Goal: Task Accomplishment & Management: Complete application form

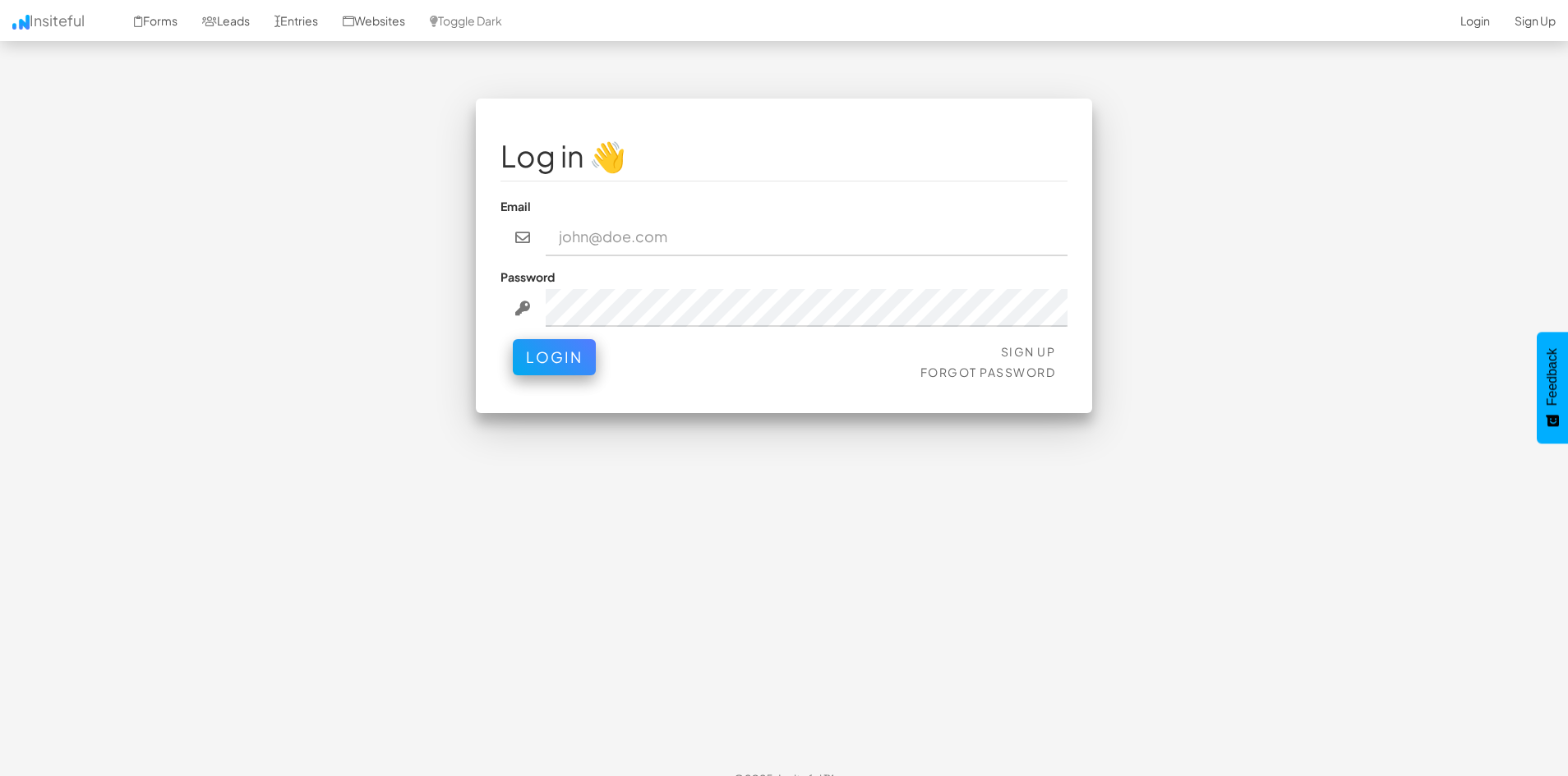
click at [682, 234] on input "email" at bounding box center [807, 237] width 522 height 38
click at [848, 234] on input "email" at bounding box center [807, 237] width 522 height 38
click at [1030, 349] on link "Sign Up" at bounding box center [1028, 351] width 55 height 15
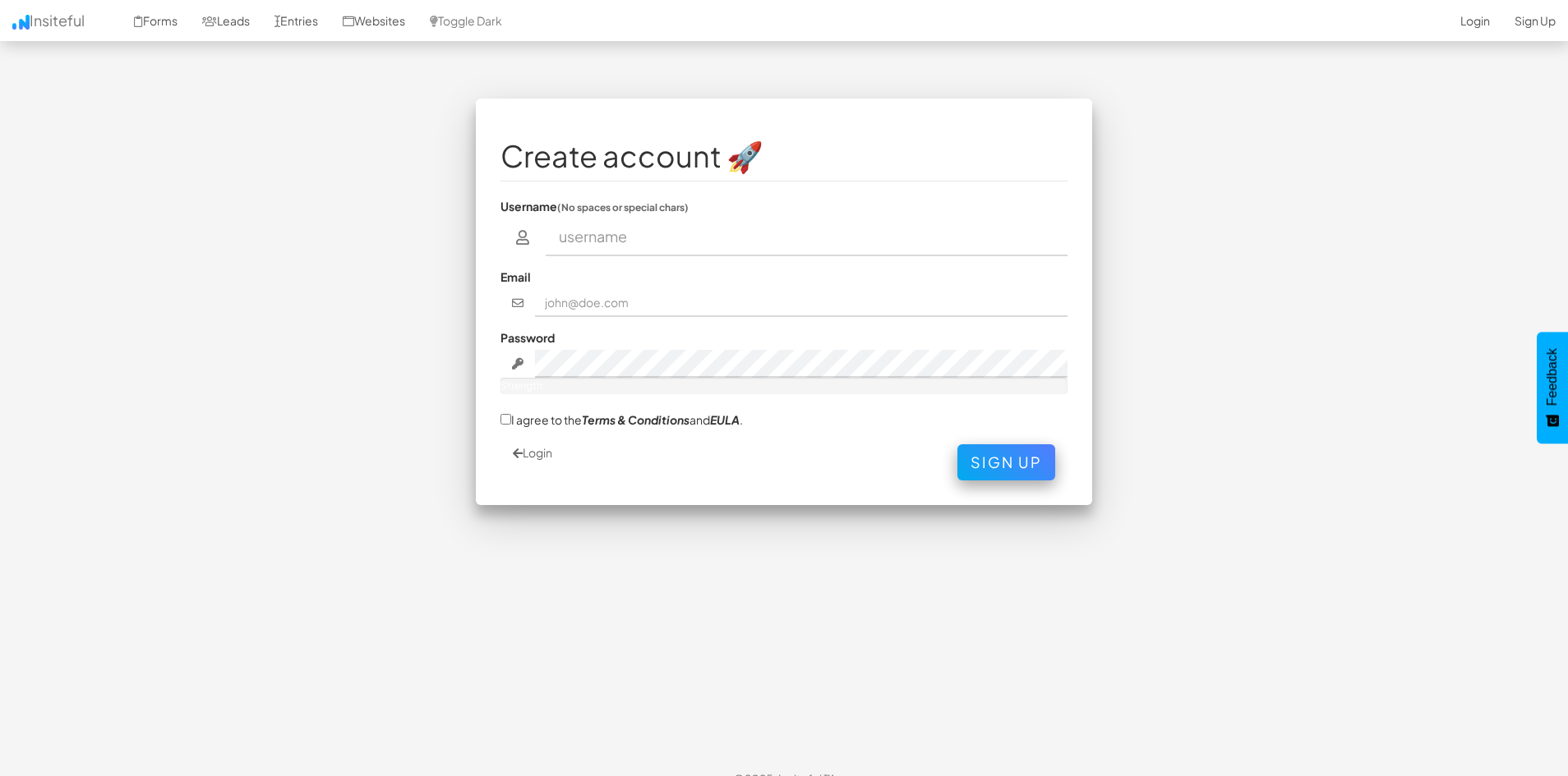
click at [675, 242] on input "text" at bounding box center [807, 237] width 522 height 38
click at [646, 242] on input "text" at bounding box center [807, 237] width 522 height 38
type input "chevyoffroad"
click at [616, 309] on input "text" at bounding box center [802, 303] width 534 height 28
type input "[EMAIL_ADDRESS][DOMAIN_NAME]"
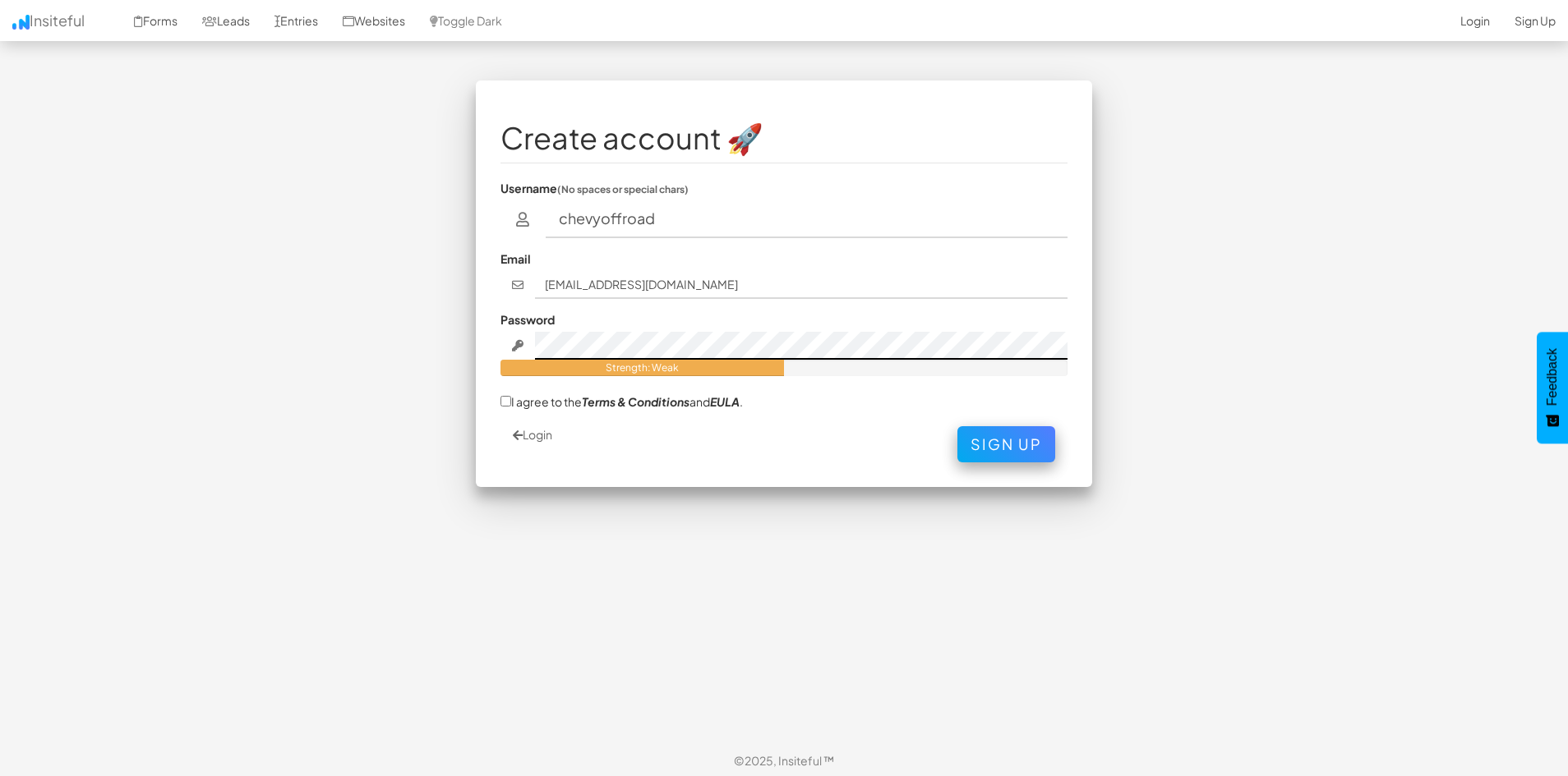
scroll to position [23, 0]
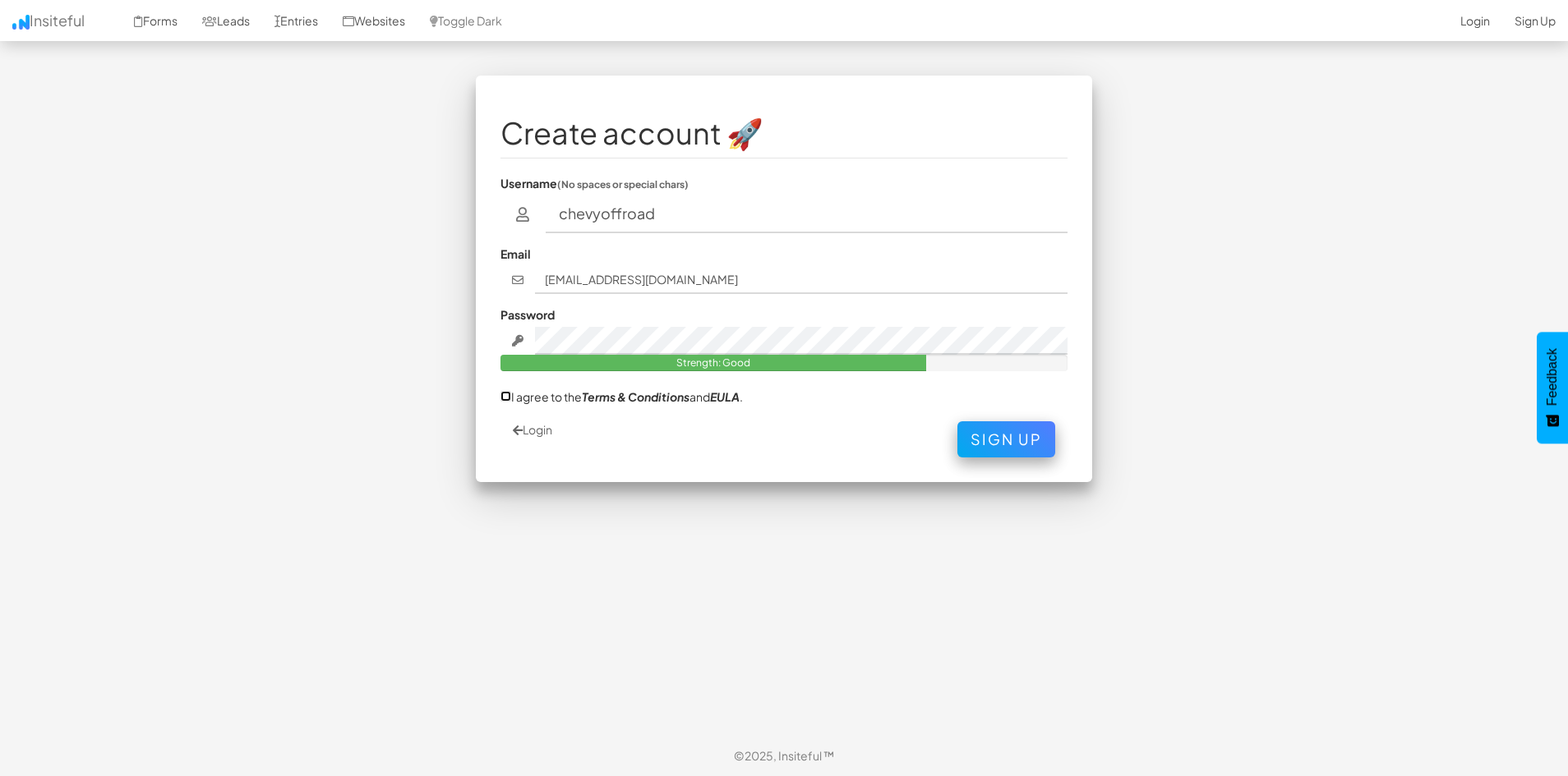
click at [505, 395] on input "I agree to the Terms & Conditions and EULA ." at bounding box center [506, 397] width 10 height 10
checkbox input "true"
click at [1032, 445] on button "Sign Up" at bounding box center [1006, 436] width 98 height 36
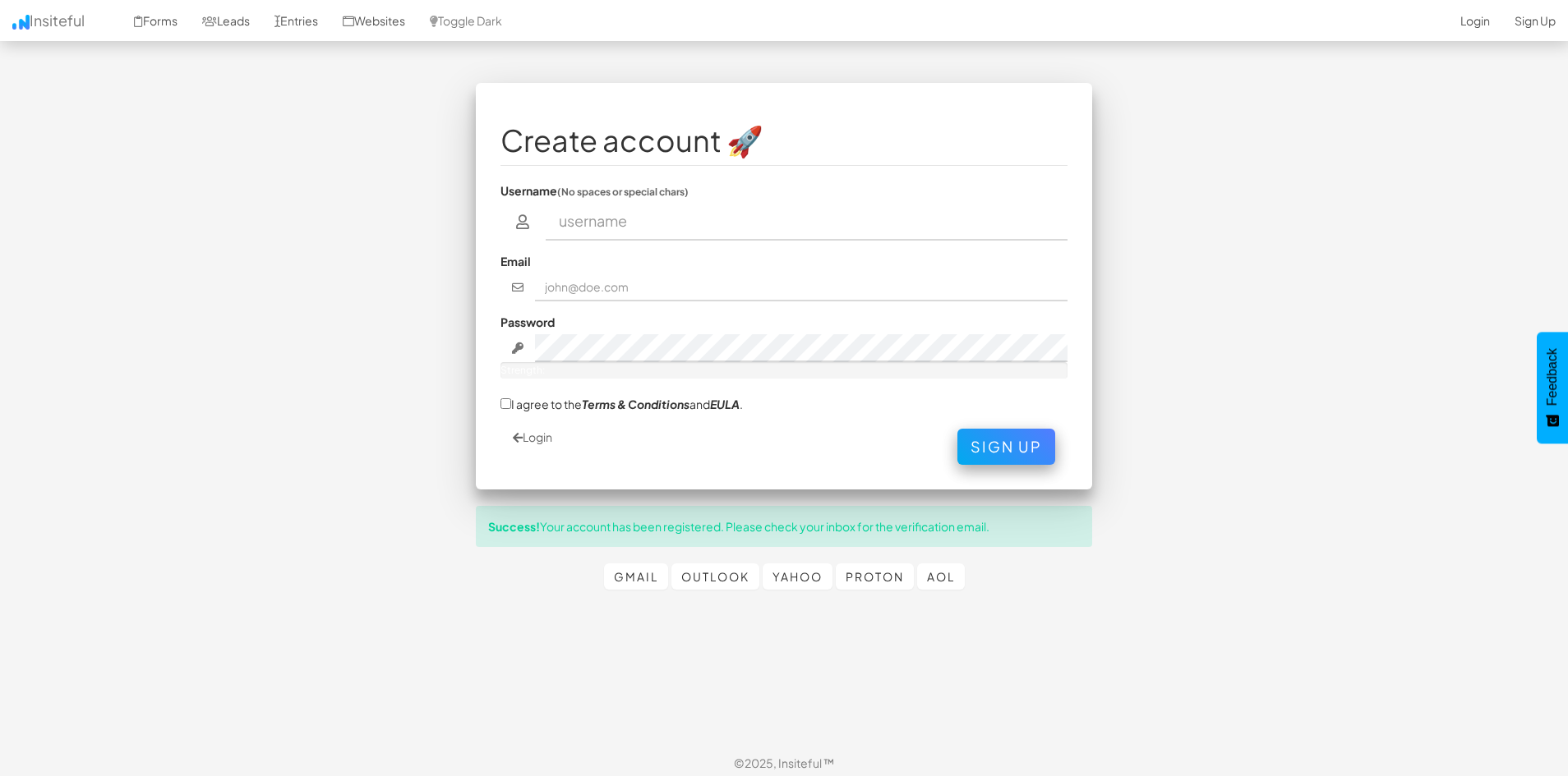
scroll to position [23, 0]
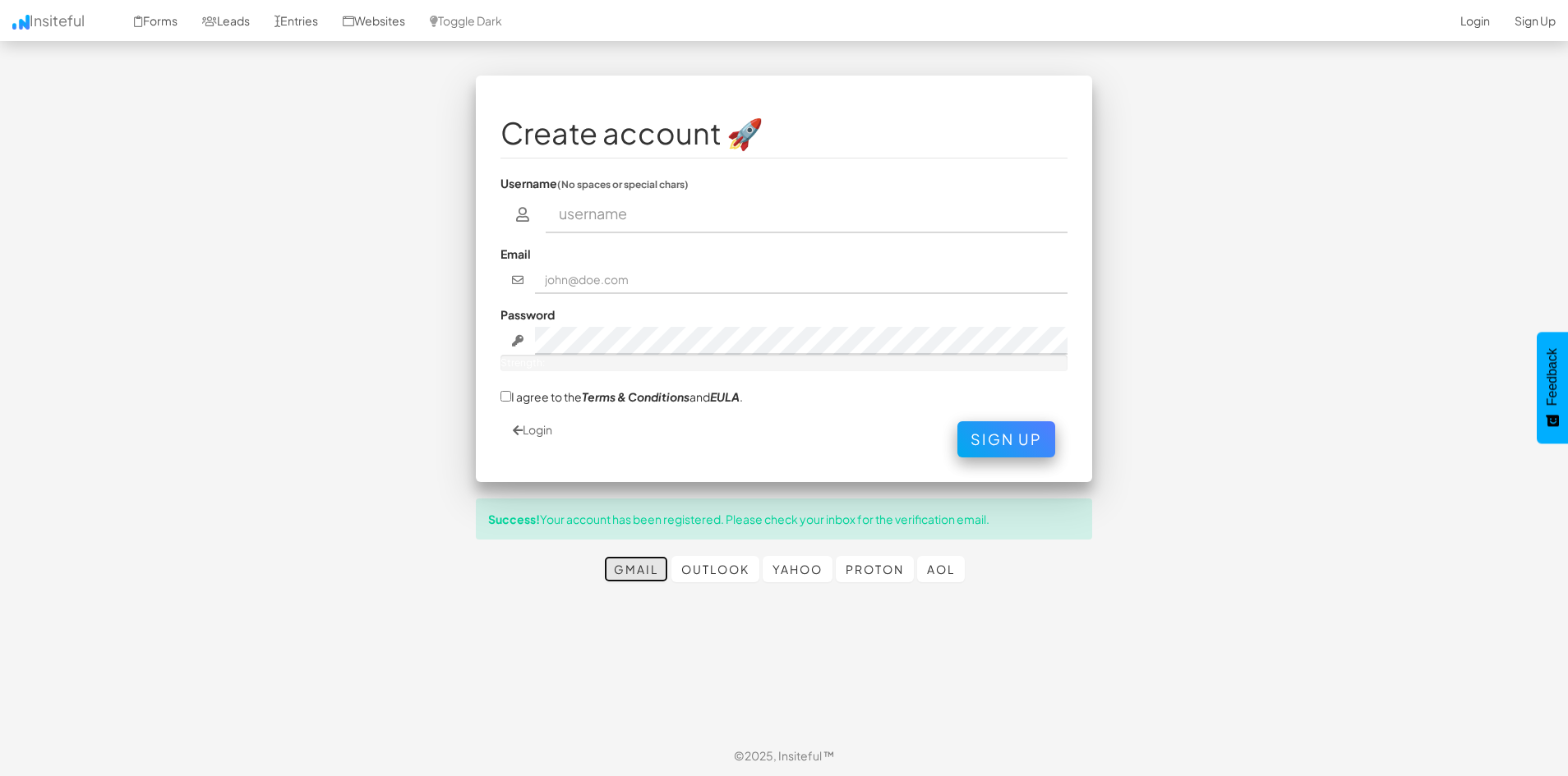
click at [633, 566] on link "Gmail" at bounding box center [636, 569] width 64 height 26
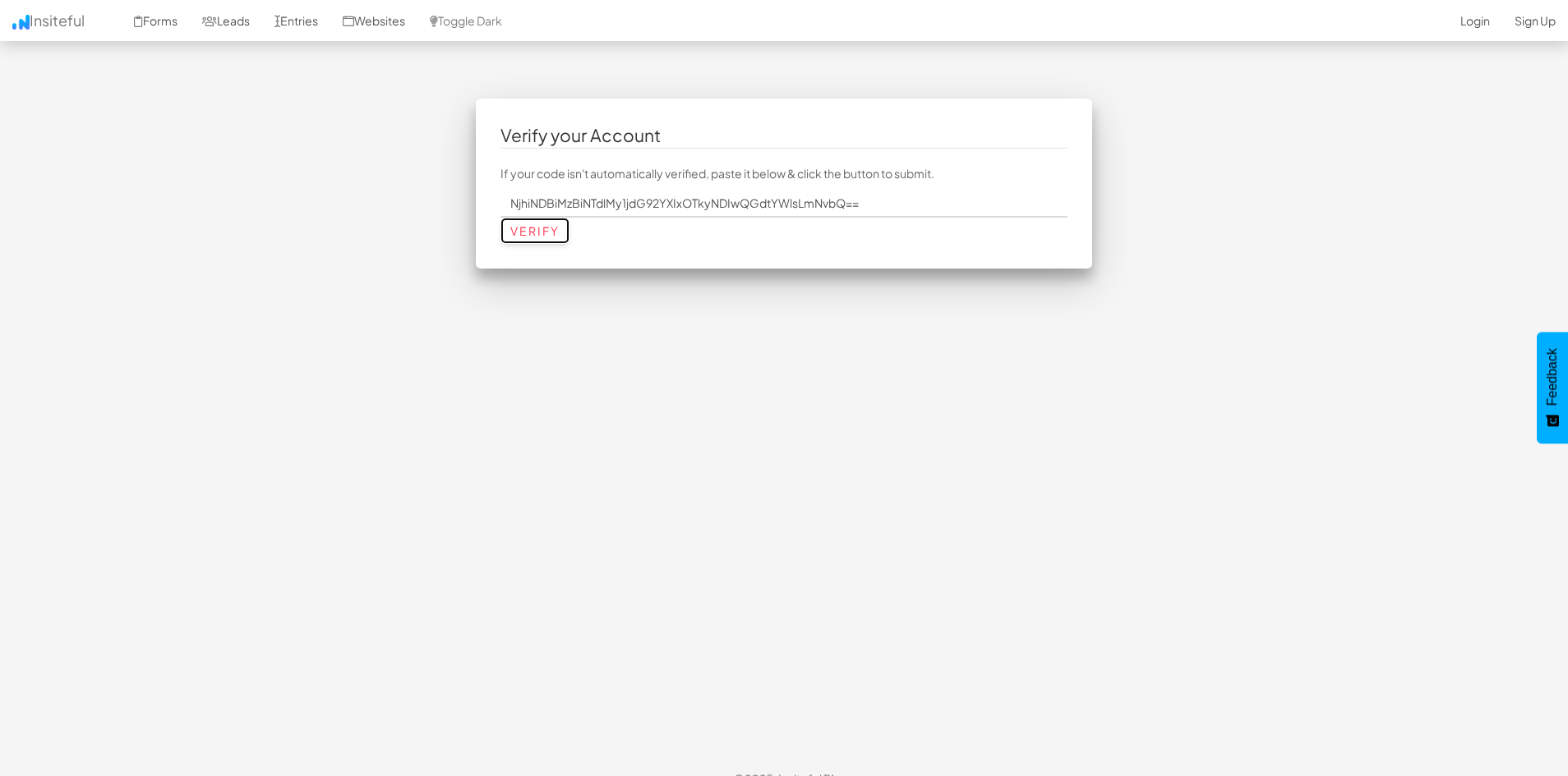
click at [532, 224] on input "Verify" at bounding box center [535, 230] width 69 height 26
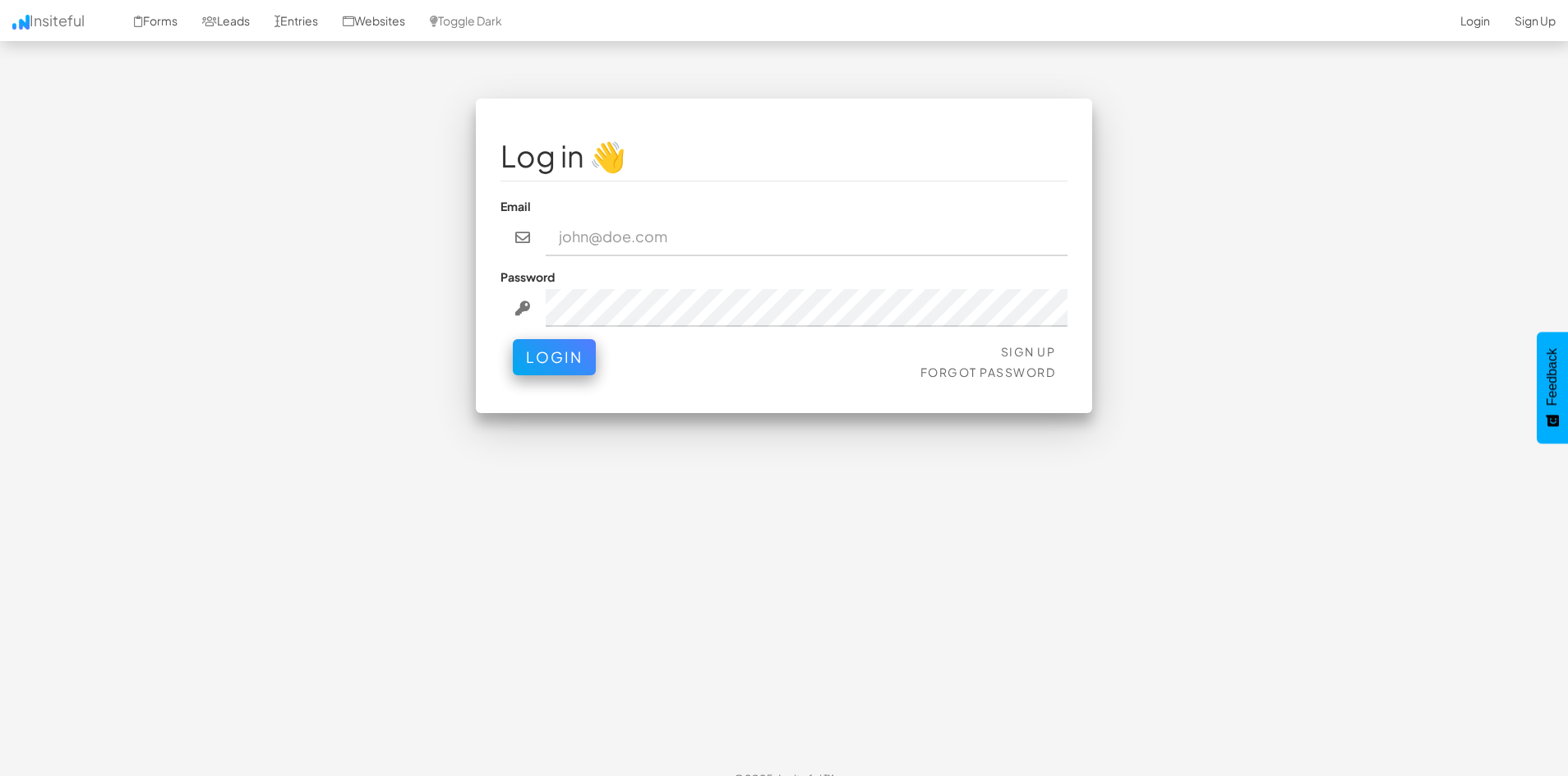
click at [594, 236] on input "email" at bounding box center [807, 237] width 522 height 38
type input "[EMAIL_ADDRESS][DOMAIN_NAME]"
click at [513, 340] on button "Login" at bounding box center [554, 358] width 83 height 36
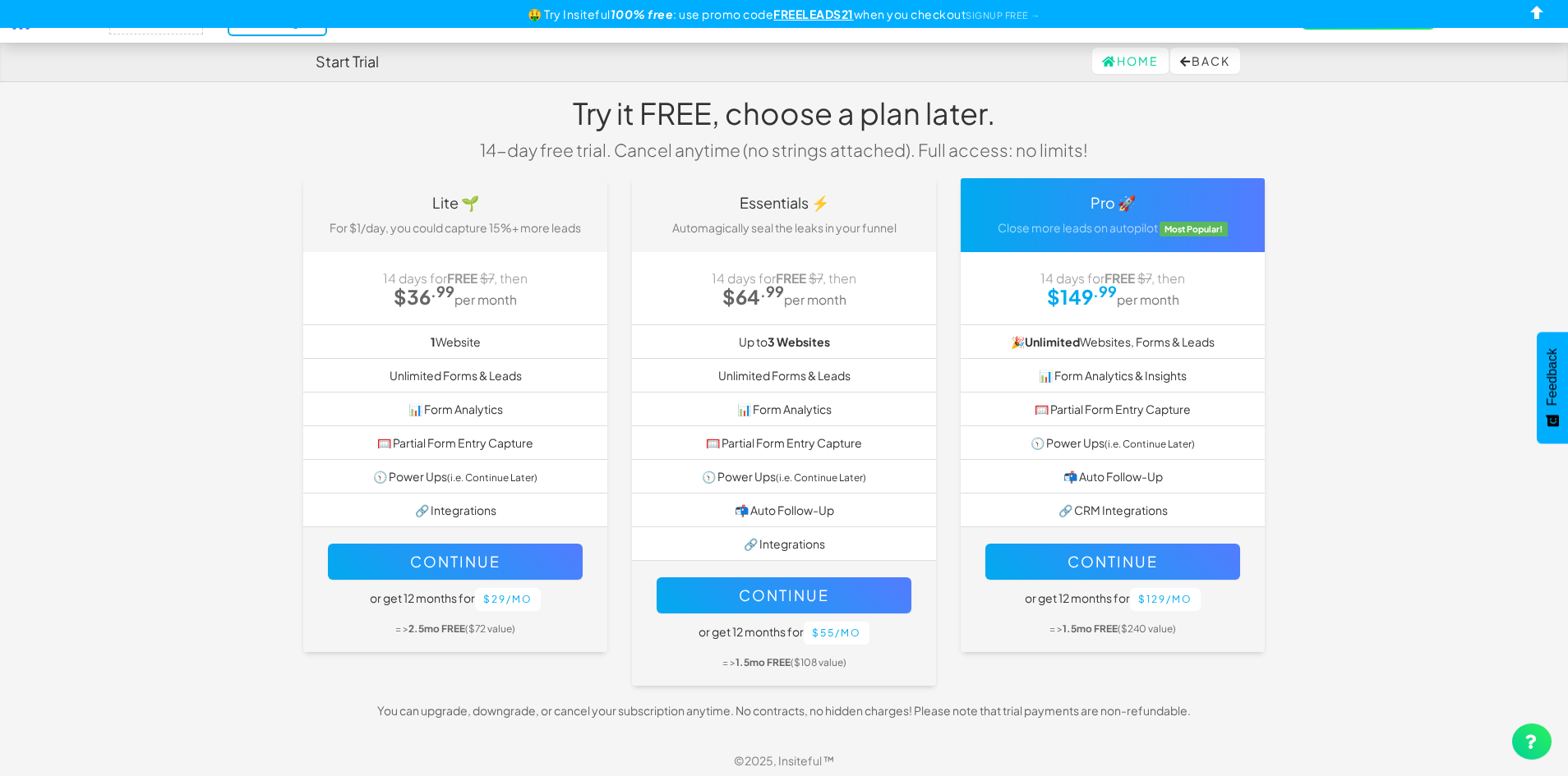
scroll to position [23, 0]
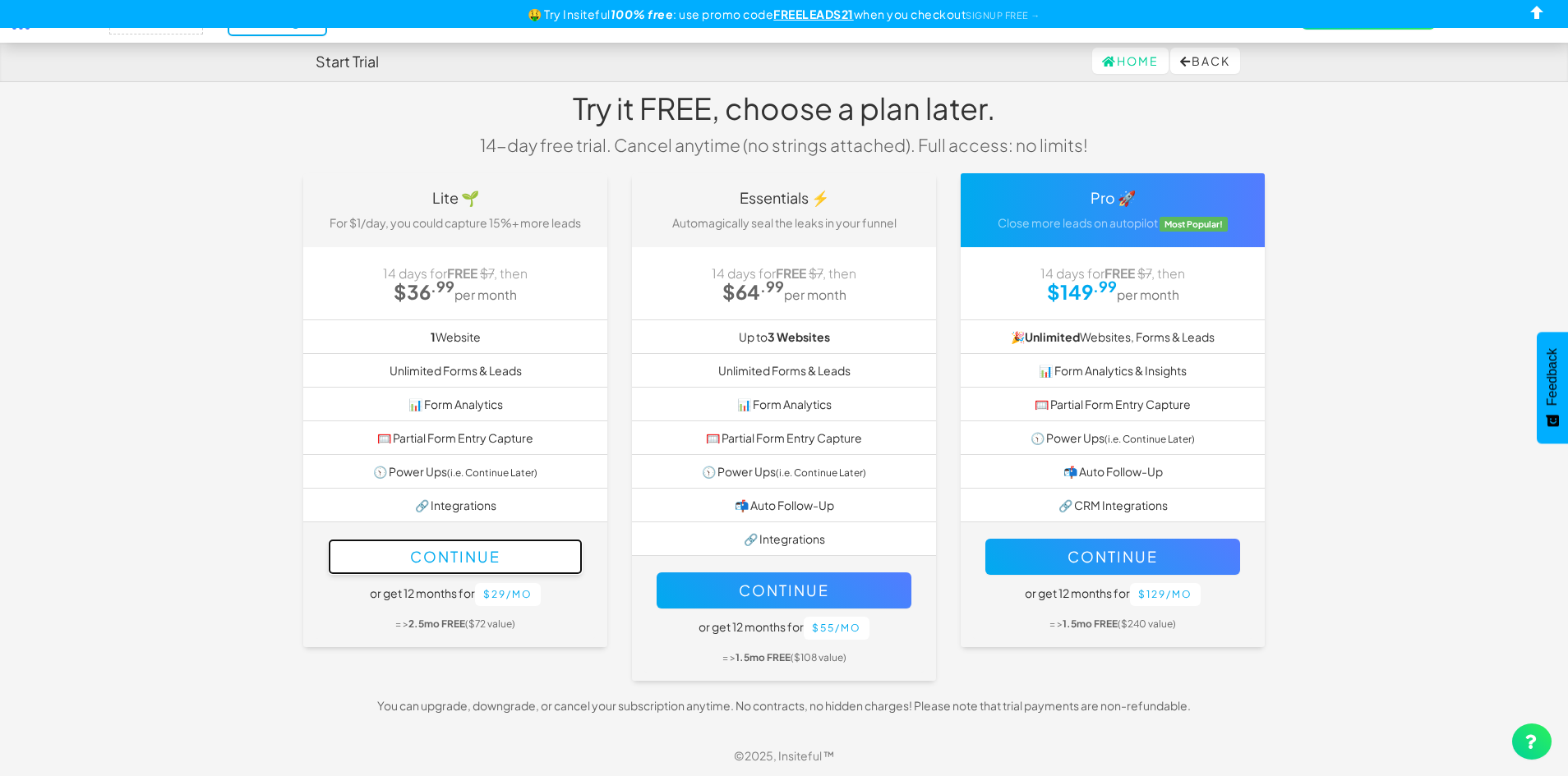
click at [481, 557] on button "Continue" at bounding box center [455, 557] width 255 height 36
